Goal: Task Accomplishment & Management: Manage account settings

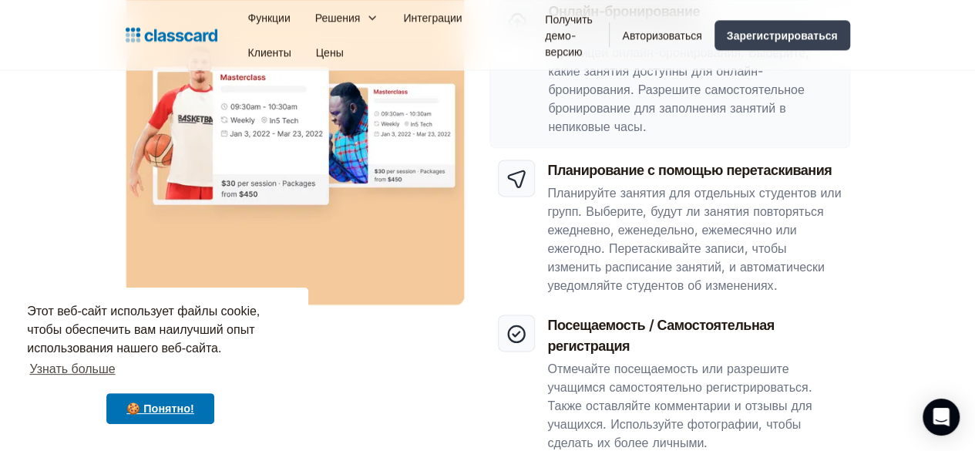
scroll to position [779, 0]
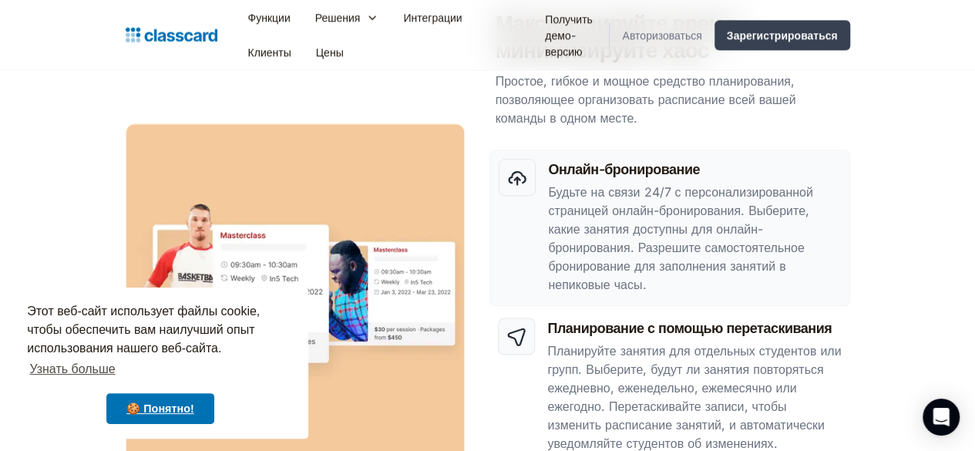
click at [701, 29] on font "Авторизоваться" at bounding box center [661, 35] width 79 height 13
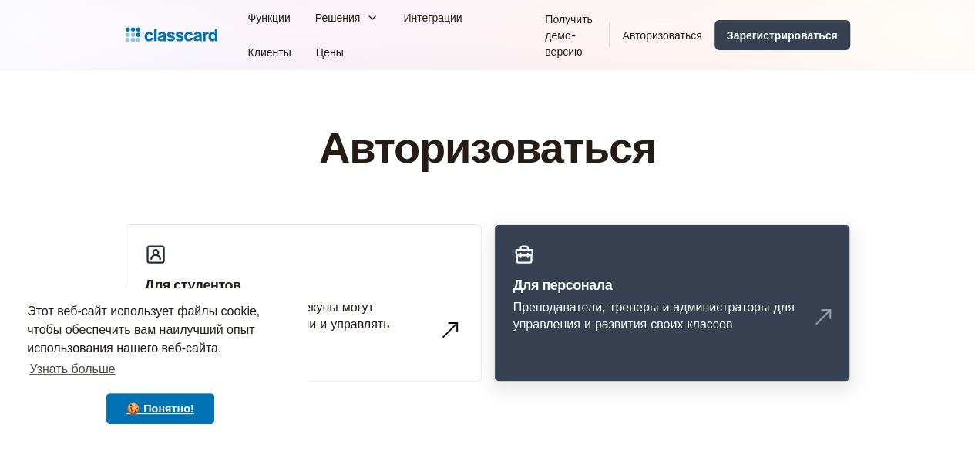
click at [573, 277] on font "Для персонала" at bounding box center [562, 285] width 99 height 16
